Goal: Task Accomplishment & Management: Manage account settings

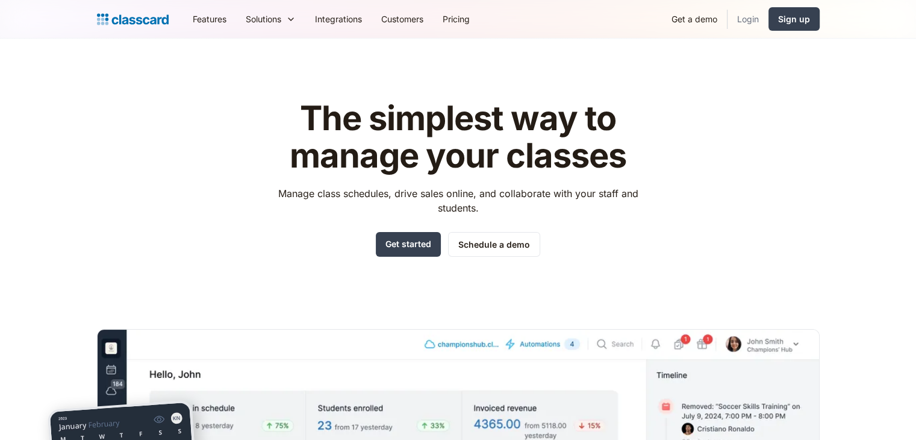
click at [752, 20] on link "Login" at bounding box center [748, 18] width 41 height 27
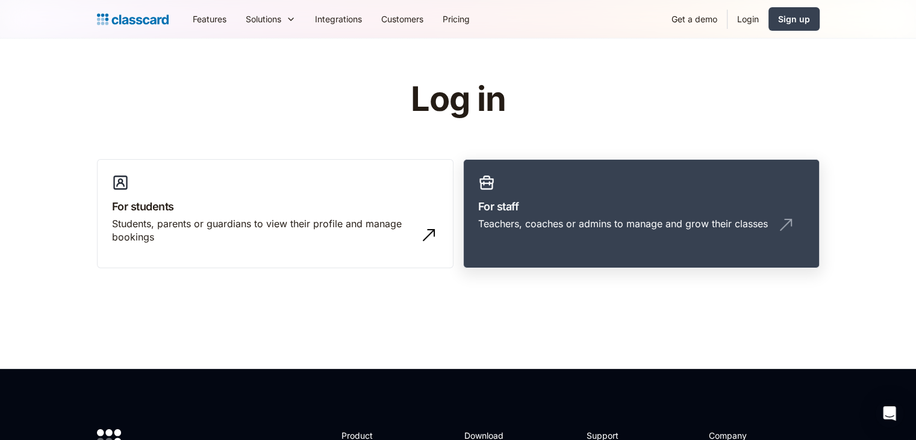
click at [576, 227] on div "Teachers, coaches or admins to manage and grow their classes" at bounding box center [623, 223] width 290 height 13
